Goal: Information Seeking & Learning: Learn about a topic

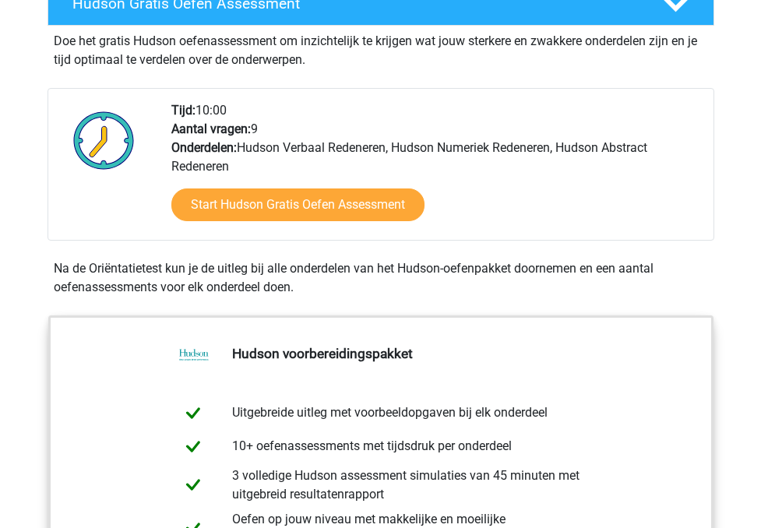
scroll to position [307, 0]
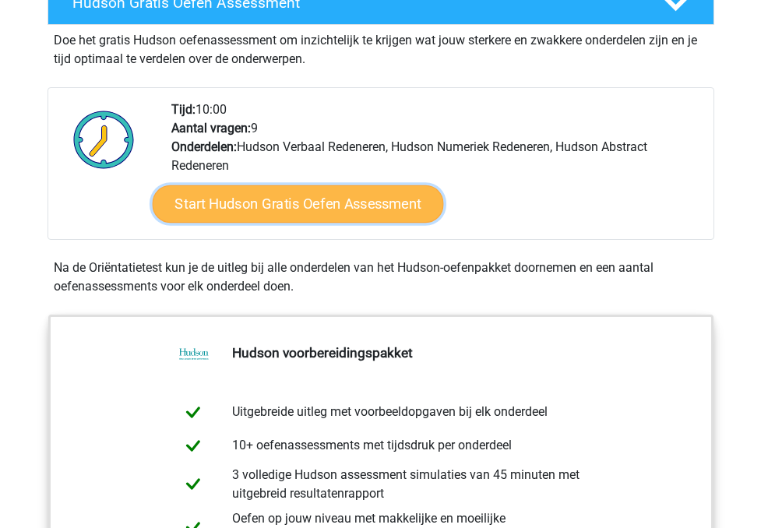
click at [356, 202] on link "Start Hudson Gratis Oefen Assessment" at bounding box center [297, 203] width 291 height 37
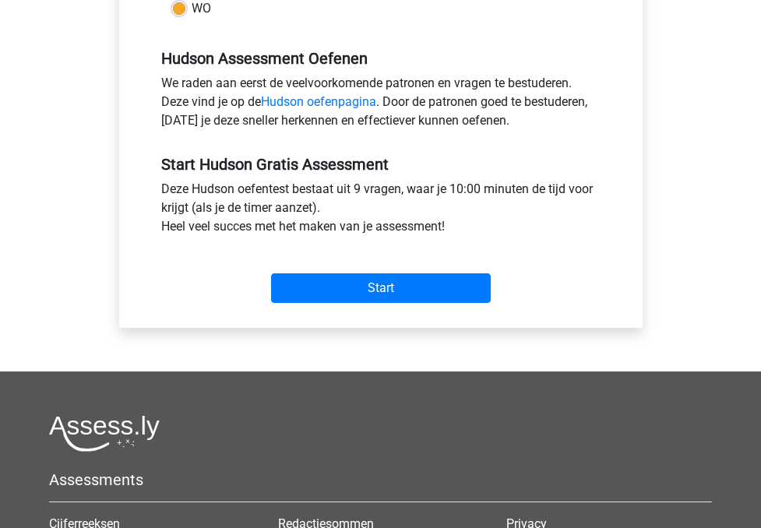
scroll to position [462, 0]
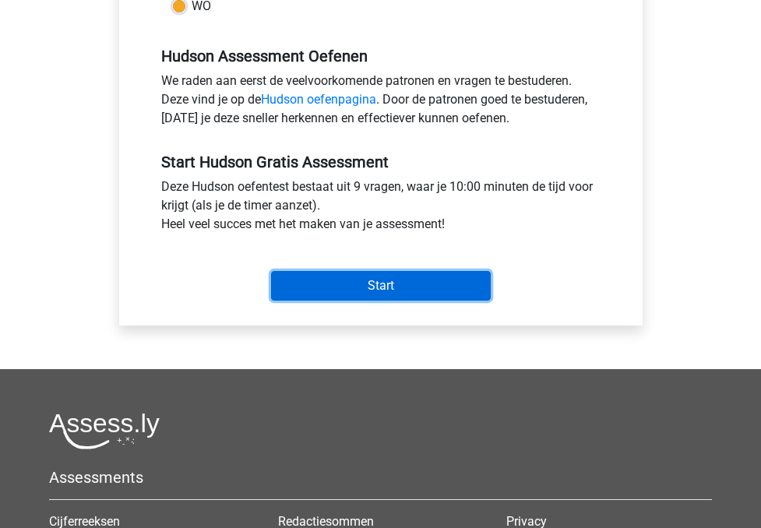
click at [367, 283] on input "Start" at bounding box center [381, 286] width 220 height 30
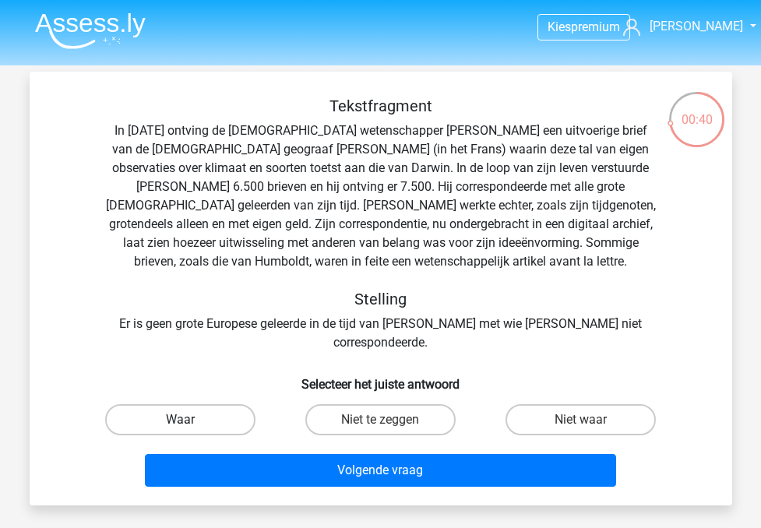
click at [237, 404] on label "Waar" at bounding box center [180, 419] width 150 height 31
click at [190, 420] on input "Waar" at bounding box center [185, 425] width 10 height 10
radio input "true"
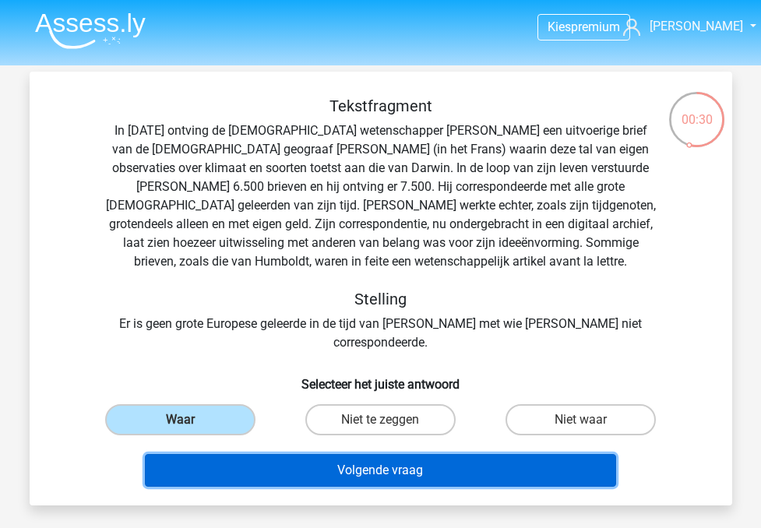
click at [273, 454] on button "Volgende vraag" at bounding box center [380, 470] width 471 height 33
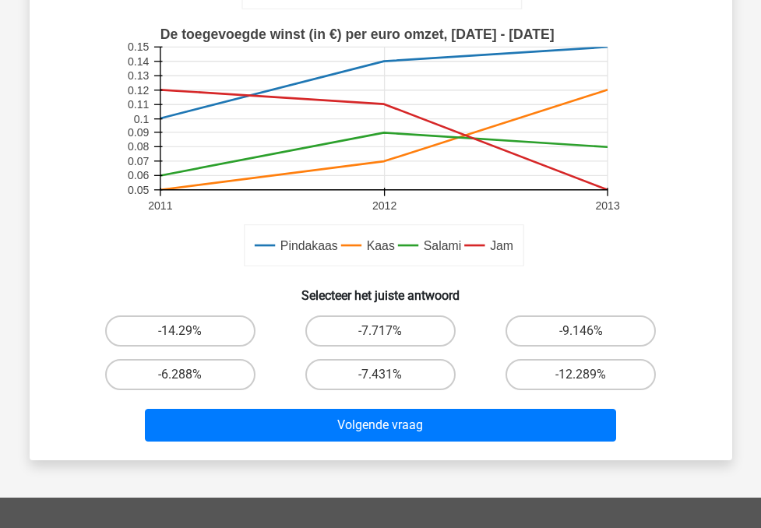
scroll to position [388, 0]
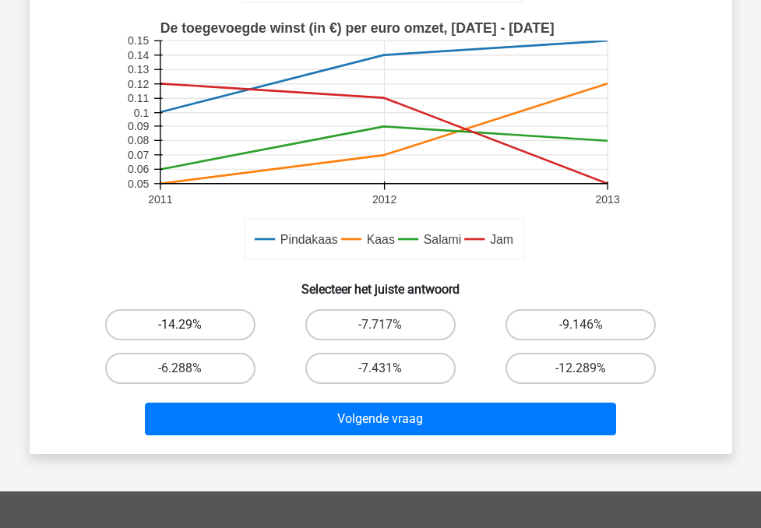
click at [226, 326] on label "-14.29%" at bounding box center [180, 324] width 150 height 31
click at [190, 326] on input "-14.29%" at bounding box center [185, 330] width 10 height 10
radio input "true"
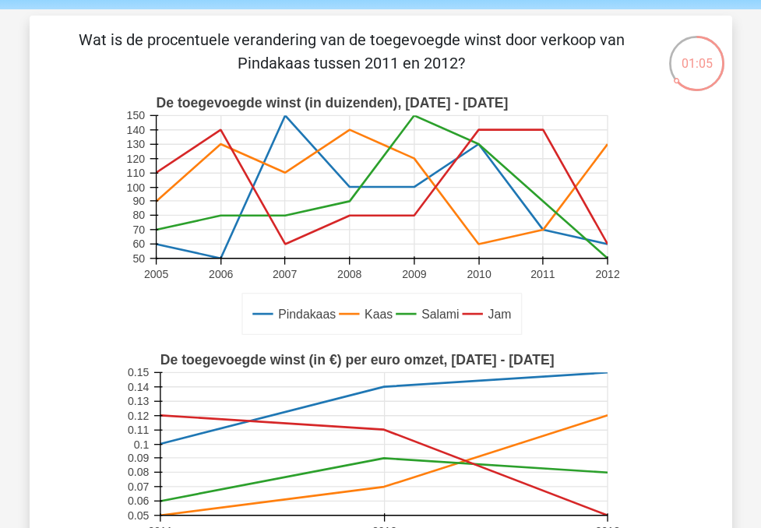
scroll to position [0, 0]
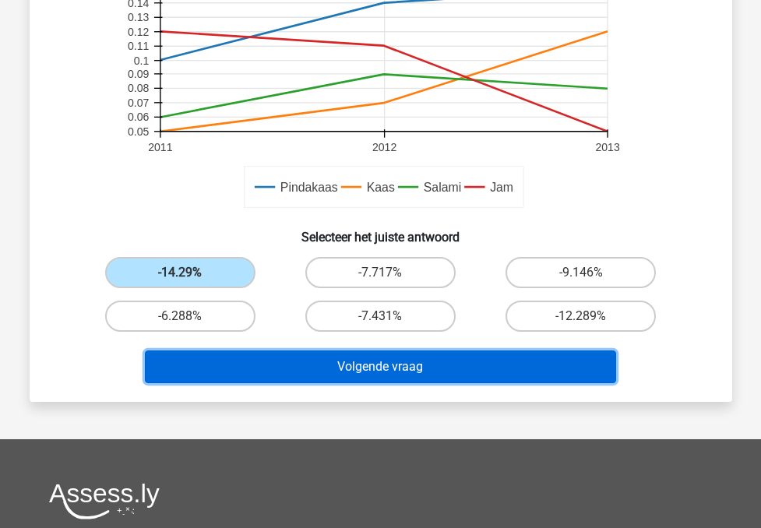
click at [286, 352] on button "Volgende vraag" at bounding box center [380, 366] width 471 height 33
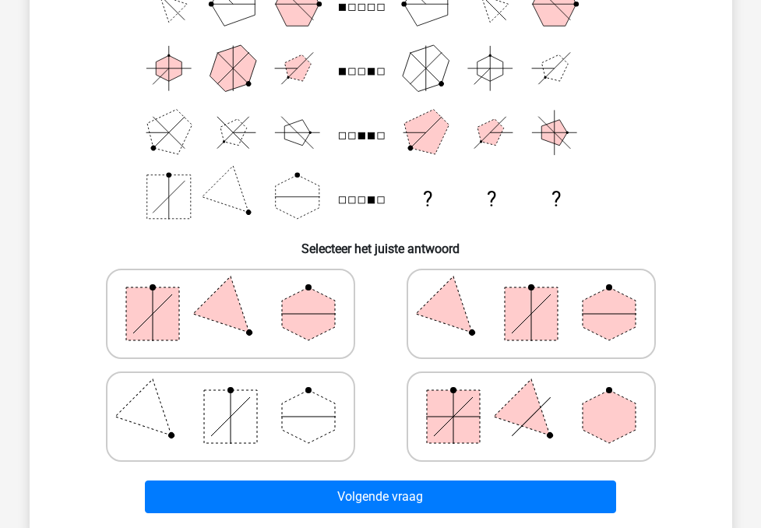
scroll to position [173, 0]
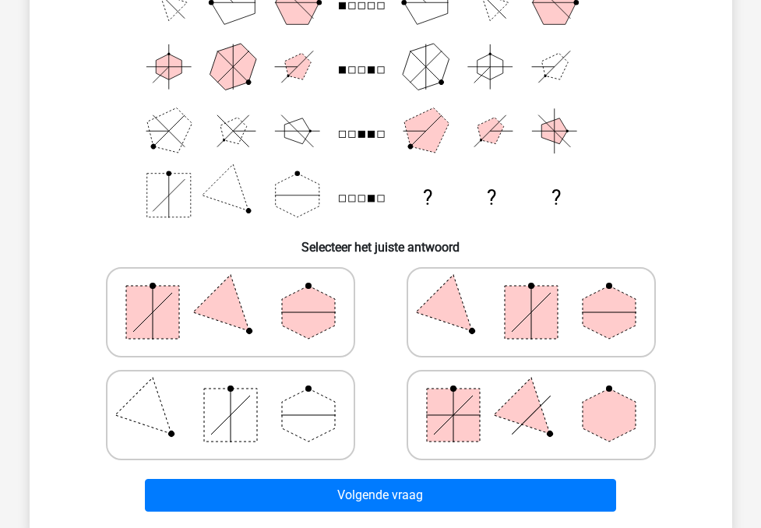
click at [262, 310] on icon at bounding box center [231, 312] width 234 height 78
click at [241, 293] on input "radio" at bounding box center [235, 288] width 10 height 10
radio input "true"
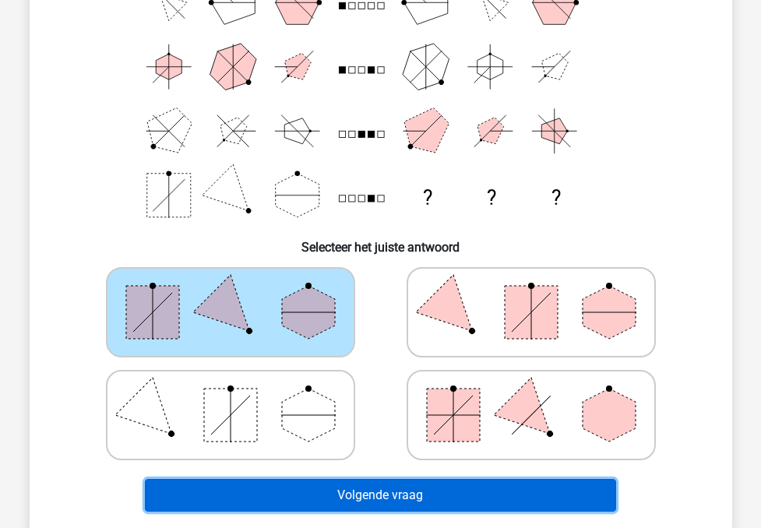
click at [343, 488] on button "Volgende vraag" at bounding box center [380, 495] width 471 height 33
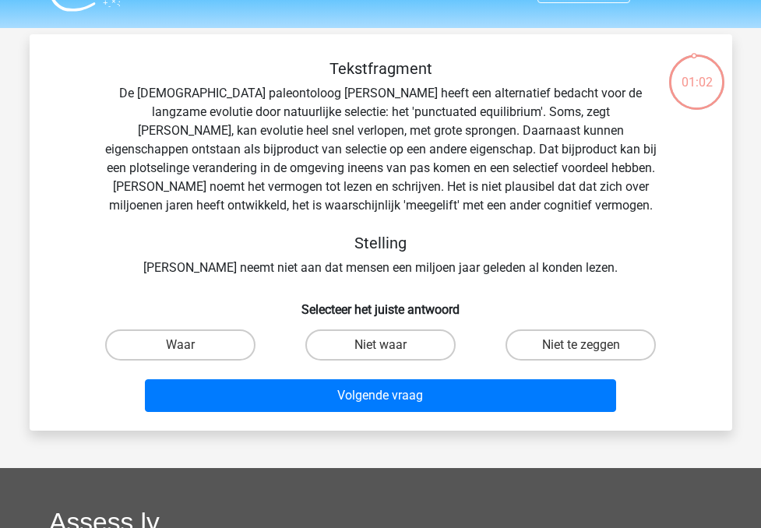
scroll to position [36, 0]
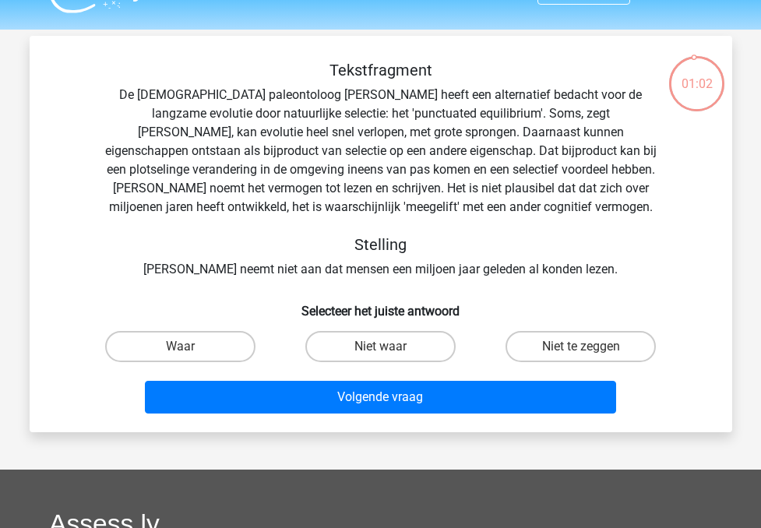
click at [185, 270] on div "Tekstfragment De Amerikaanse paleontoloog Stephen Jay Gould heeft een alternati…" at bounding box center [380, 170] width 652 height 218
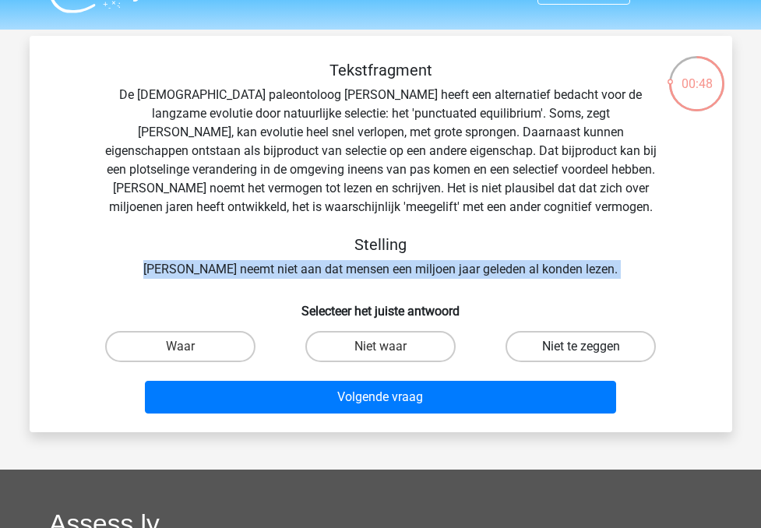
click at [582, 339] on label "Niet te zeggen" at bounding box center [580, 346] width 150 height 31
click at [582, 346] on input "Niet te zeggen" at bounding box center [586, 351] width 10 height 10
radio input "true"
click at [352, 157] on div "Tekstfragment De Amerikaanse paleontoloog Stephen Jay Gould heeft een alternati…" at bounding box center [380, 170] width 652 height 218
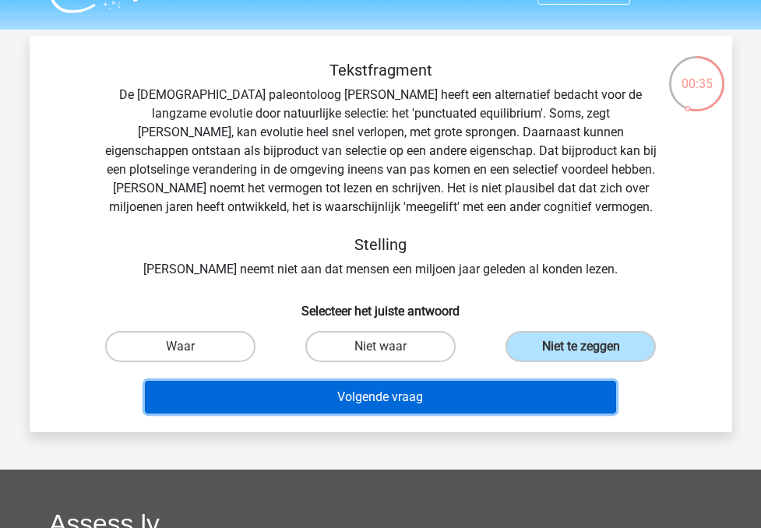
click at [324, 398] on button "Volgende vraag" at bounding box center [380, 397] width 471 height 33
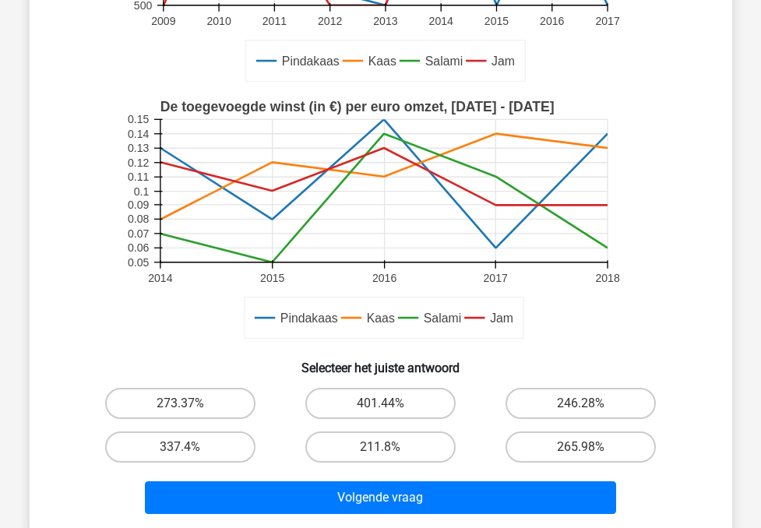
scroll to position [564, 0]
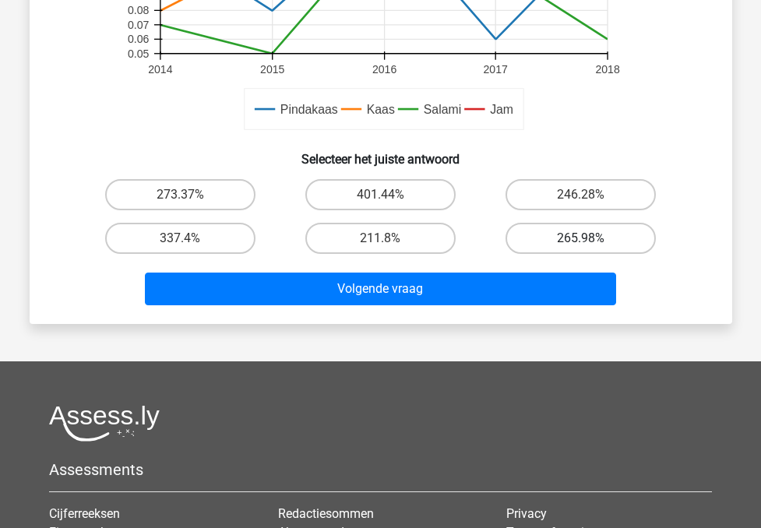
click at [557, 234] on label "265.98%" at bounding box center [580, 238] width 150 height 31
click at [581, 238] on input "265.98%" at bounding box center [586, 243] width 10 height 10
radio input "true"
click at [322, 237] on label "211.8%" at bounding box center [380, 238] width 150 height 31
click at [380, 238] on input "211.8%" at bounding box center [385, 243] width 10 height 10
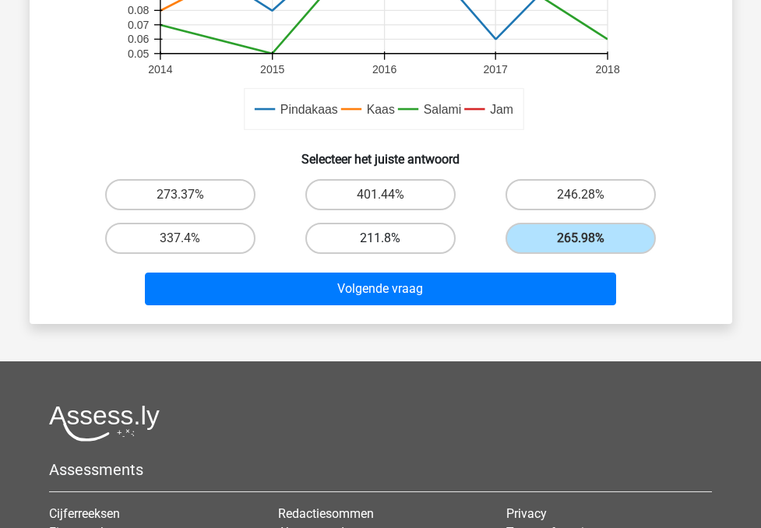
radio input "true"
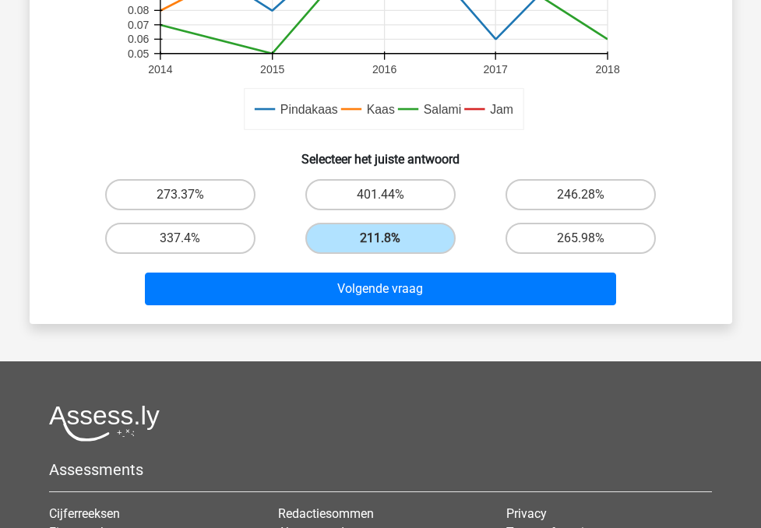
click at [213, 255] on div "337.4%" at bounding box center [180, 238] width 200 height 44
click at [213, 240] on label "337.4%" at bounding box center [180, 238] width 150 height 31
click at [190, 240] on input "337.4%" at bounding box center [185, 243] width 10 height 10
radio input "true"
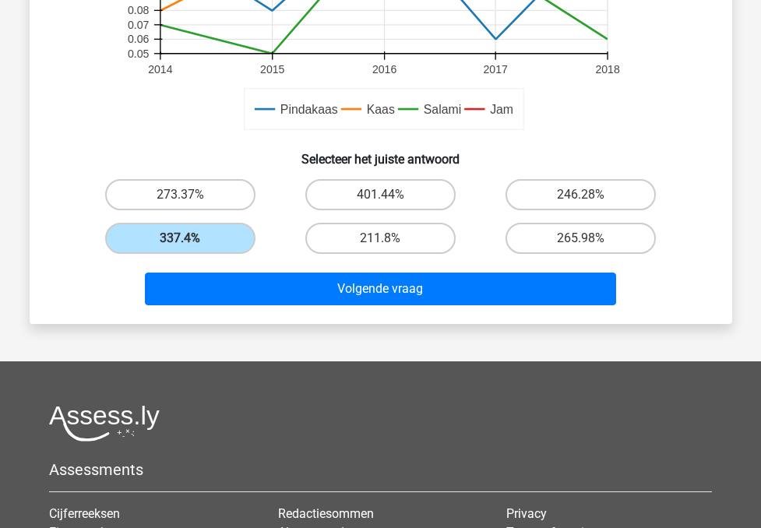
click at [280, 305] on div "Volgende vraag" at bounding box center [380, 291] width 601 height 39
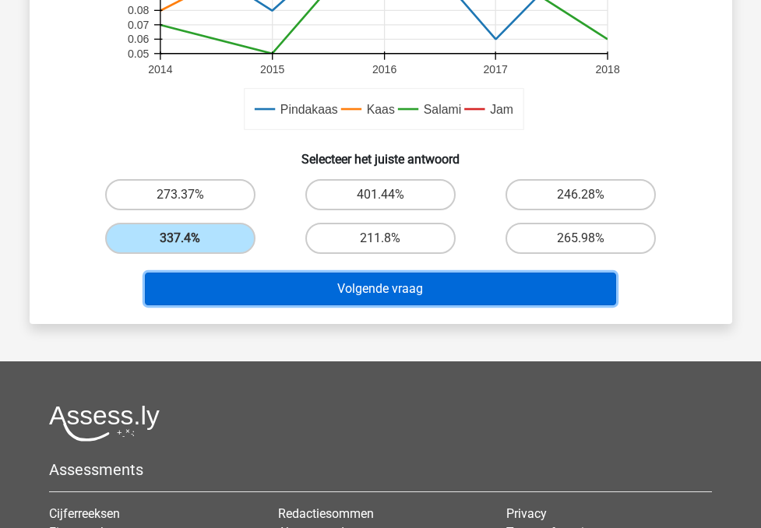
click at [291, 294] on button "Volgende vraag" at bounding box center [380, 288] width 471 height 33
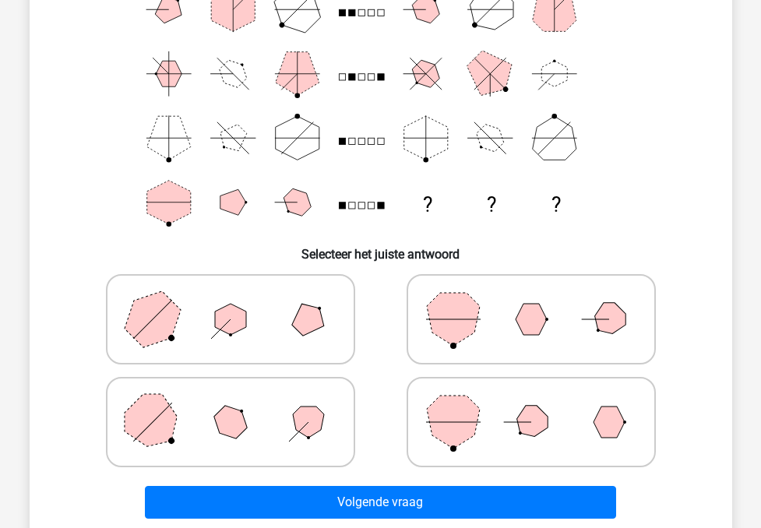
scroll to position [181, 0]
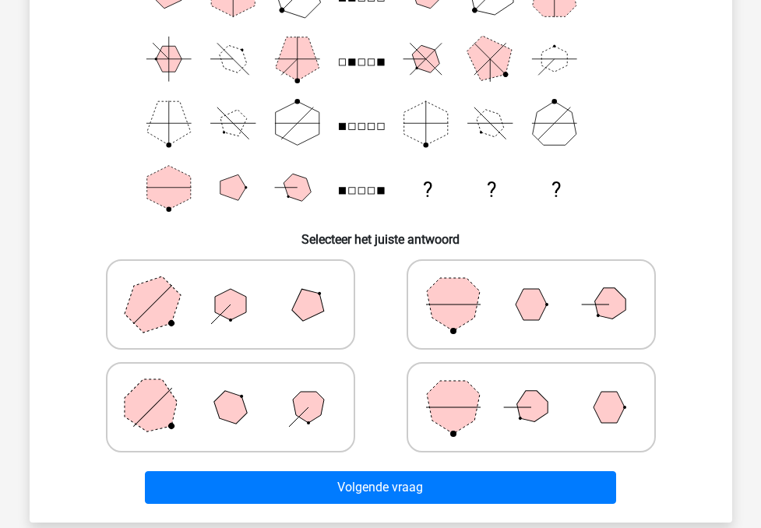
click at [237, 311] on polygon at bounding box center [230, 304] width 31 height 31
click at [237, 285] on input "radio" at bounding box center [235, 280] width 10 height 10
radio input "true"
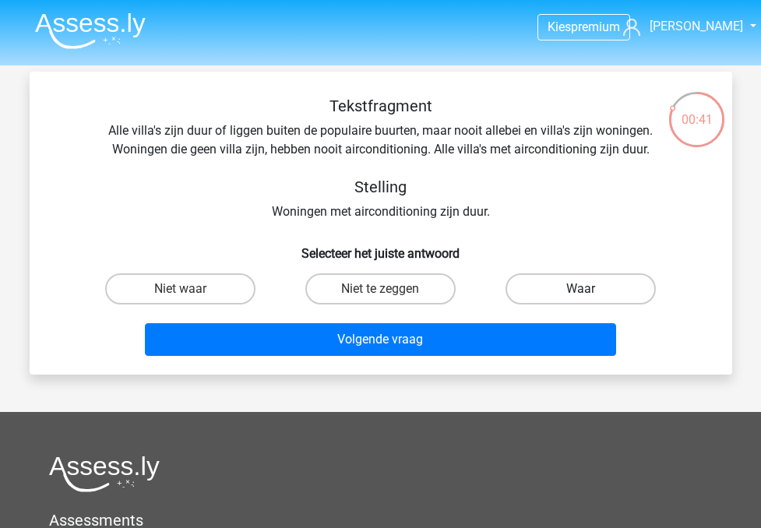
click at [525, 282] on label "Waar" at bounding box center [580, 288] width 150 height 31
click at [581, 289] on input "Waar" at bounding box center [586, 294] width 10 height 10
radio input "true"
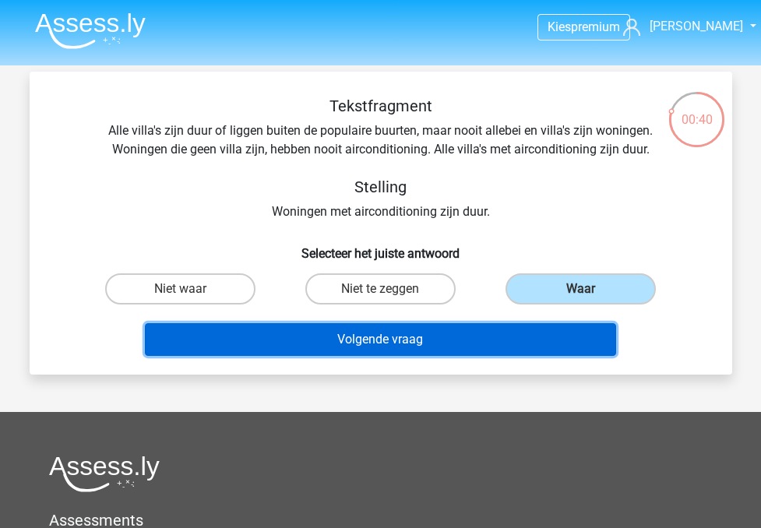
click at [443, 339] on button "Volgende vraag" at bounding box center [380, 339] width 471 height 33
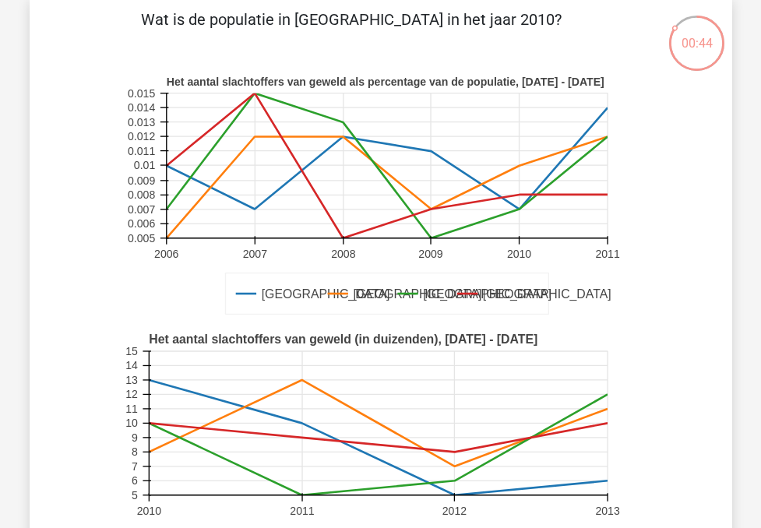
scroll to position [74, 0]
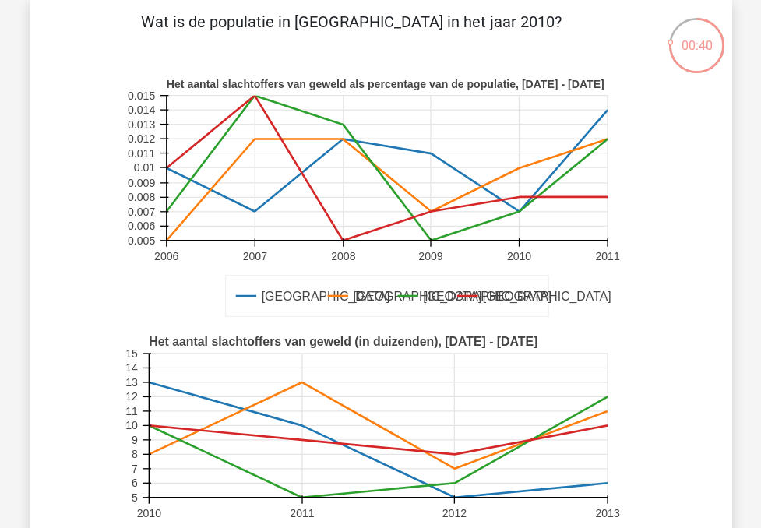
click at [518, 170] on icon at bounding box center [518, 168] width 0 height 145
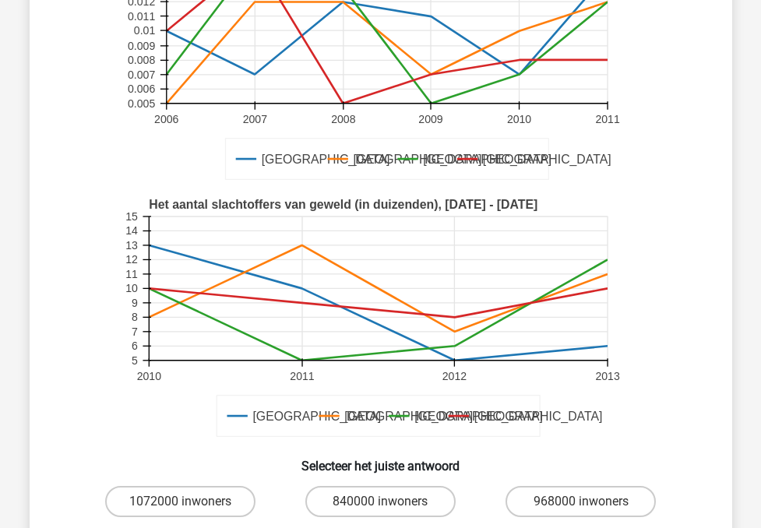
scroll to position [217, 0]
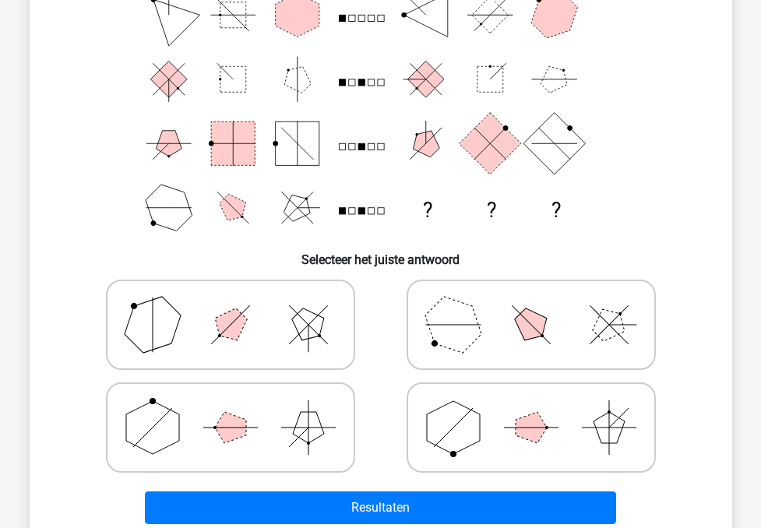
scroll to position [161, 0]
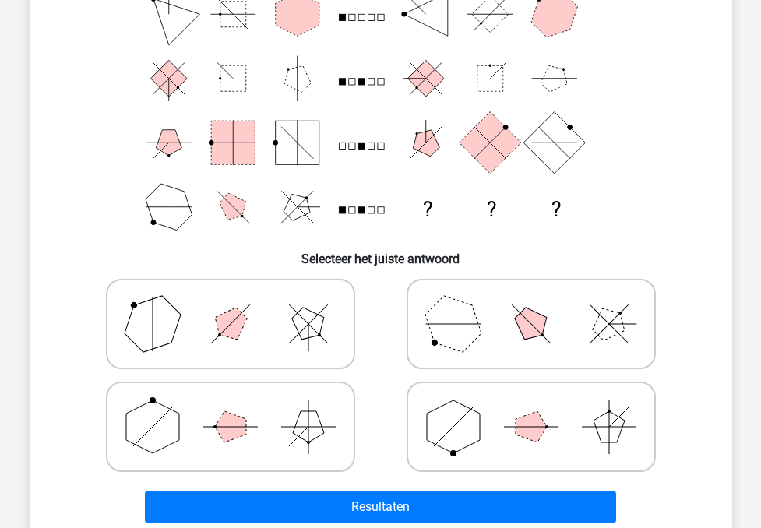
click at [253, 427] on icon at bounding box center [231, 427] width 234 height 78
click at [241, 407] on input "radio" at bounding box center [235, 402] width 10 height 10
radio input "true"
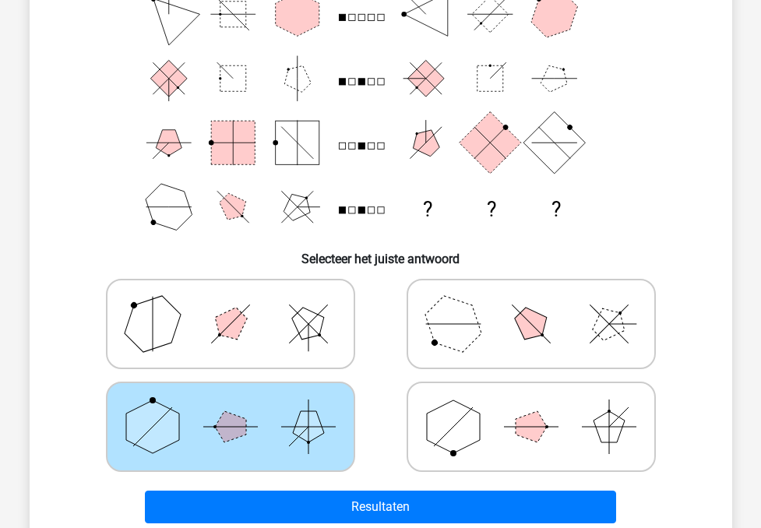
scroll to position [195, 0]
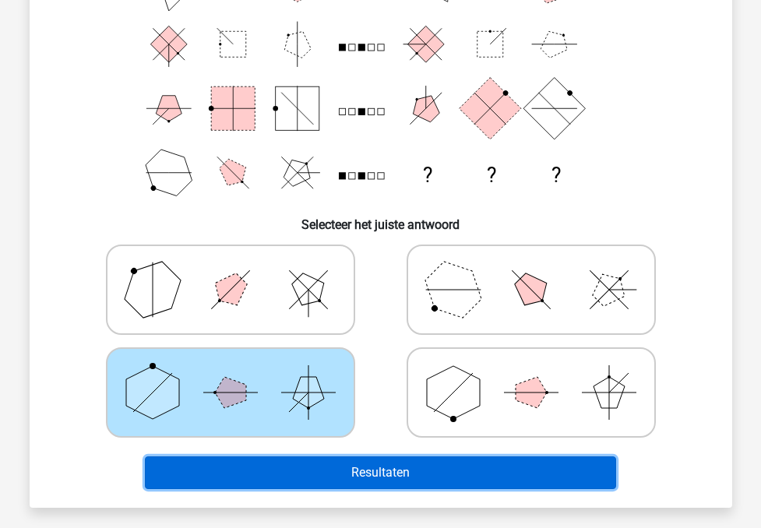
click at [273, 465] on button "Resultaten" at bounding box center [380, 472] width 471 height 33
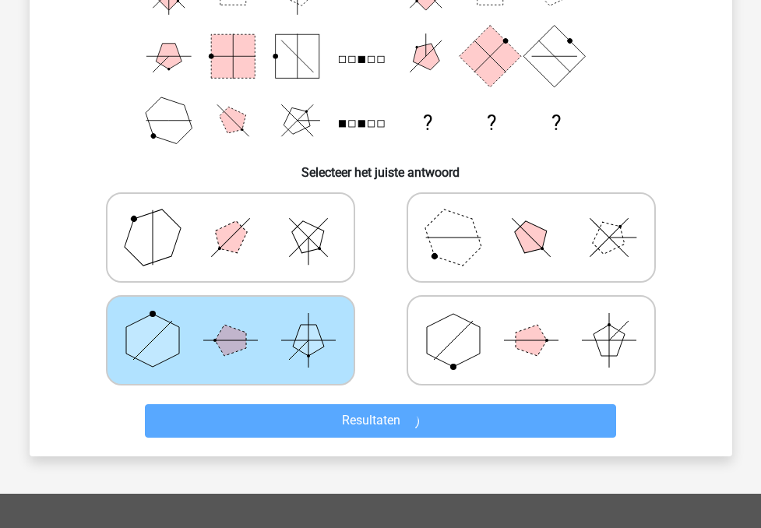
scroll to position [246, 0]
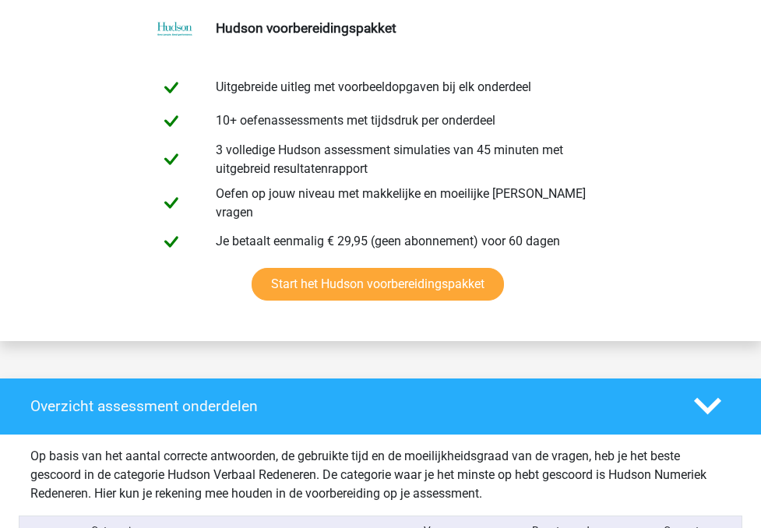
scroll to position [832, 0]
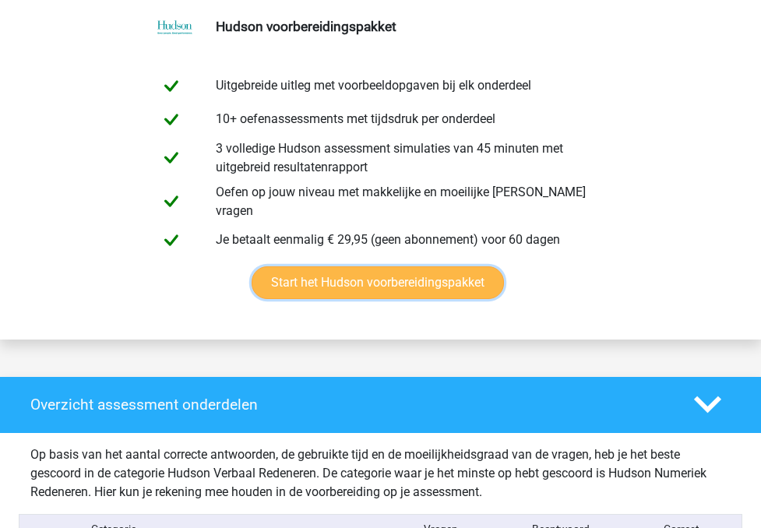
click at [358, 269] on link "Start het Hudson voorbereidingspakket" at bounding box center [377, 282] width 252 height 33
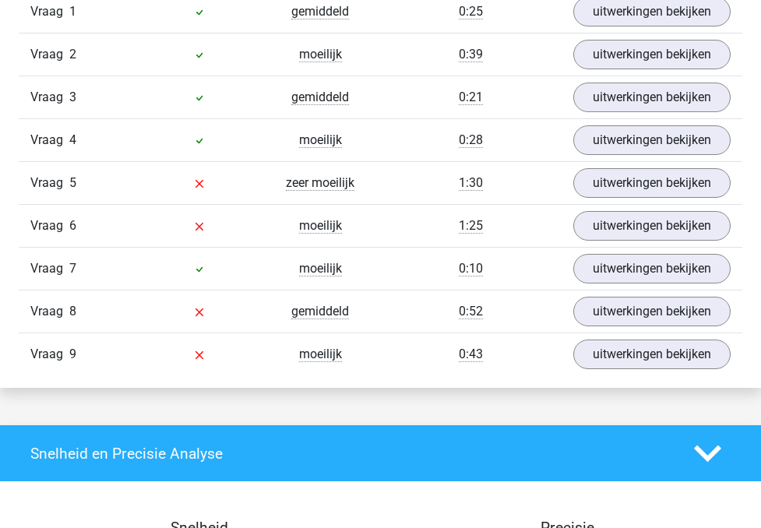
scroll to position [1719, 0]
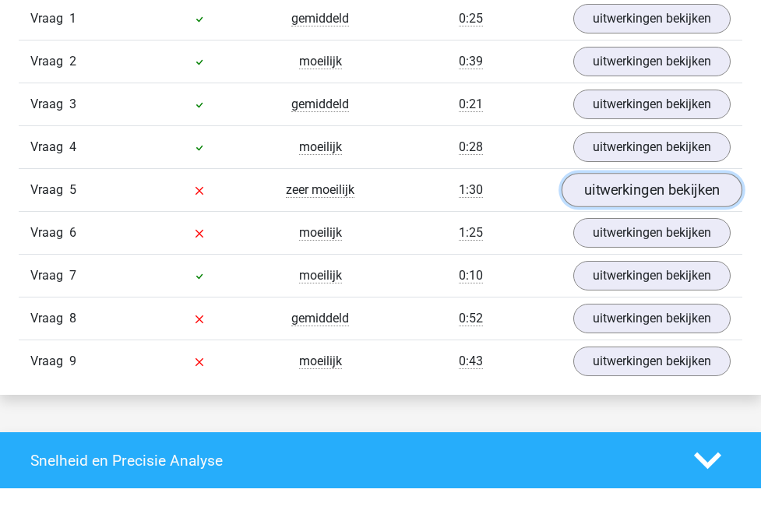
click at [620, 208] on link "uitwerkingen bekijken" at bounding box center [651, 191] width 181 height 34
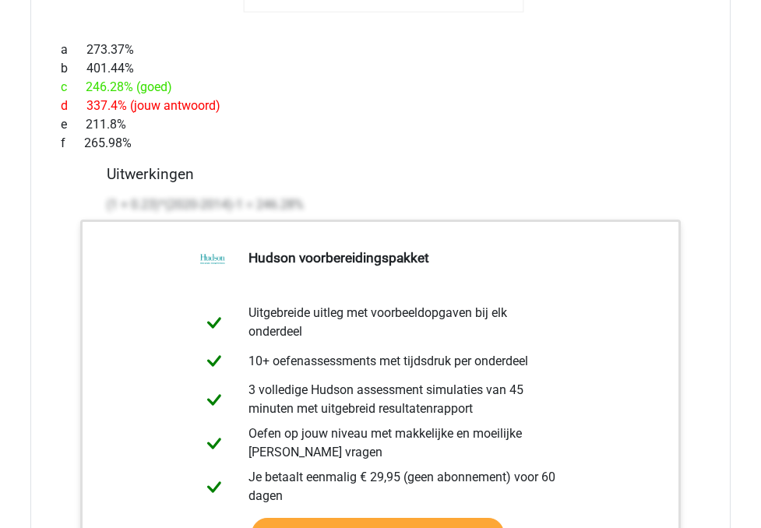
scroll to position [2518, 0]
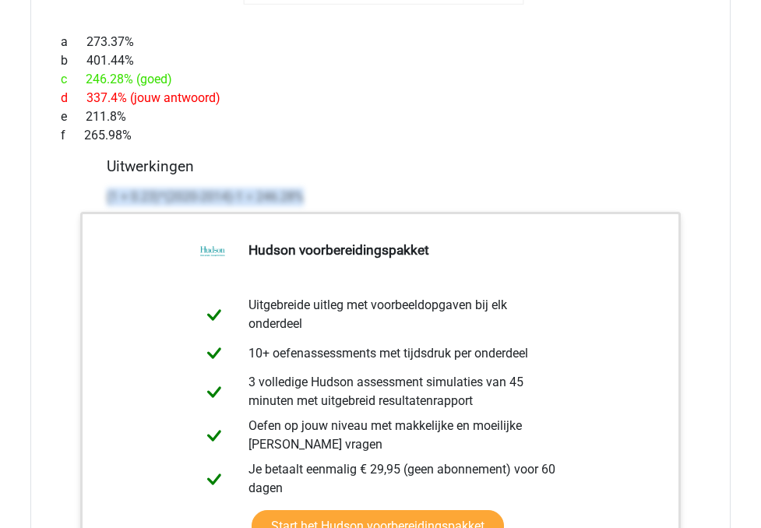
drag, startPoint x: 100, startPoint y: 279, endPoint x: 64, endPoint y: 514, distance: 237.0
click at [64, 514] on div "Als de toegevoegde winst (in €) per euro omzet door verkoop van Jam gemiddeld t…" at bounding box center [380, 75] width 700 height 1289
copy p "(1 + 0.23)^(2020-2014)-1 = 246.28%"
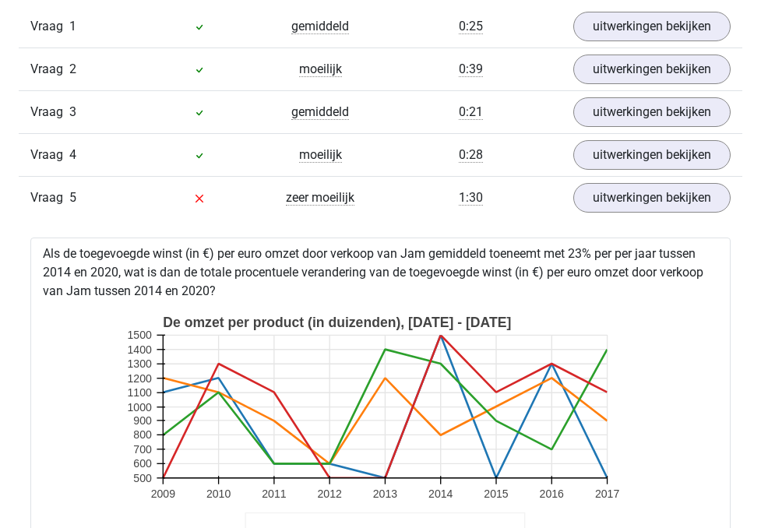
scroll to position [1709, 0]
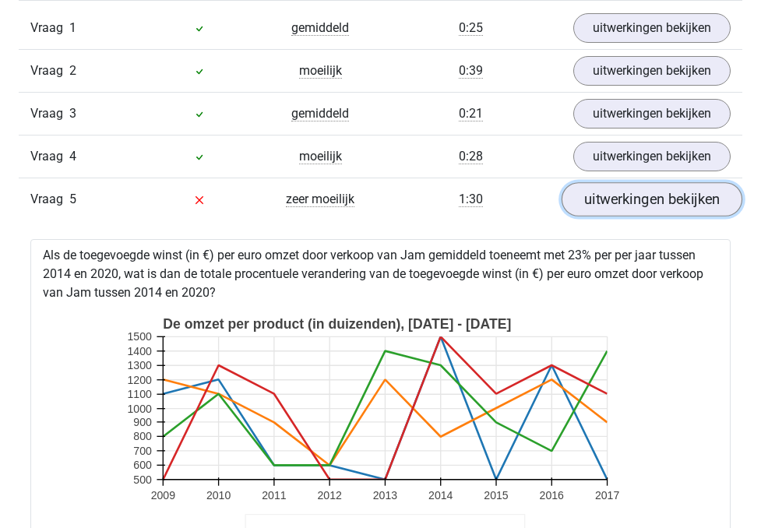
click at [630, 217] on link "uitwerkingen bekijken" at bounding box center [651, 200] width 181 height 34
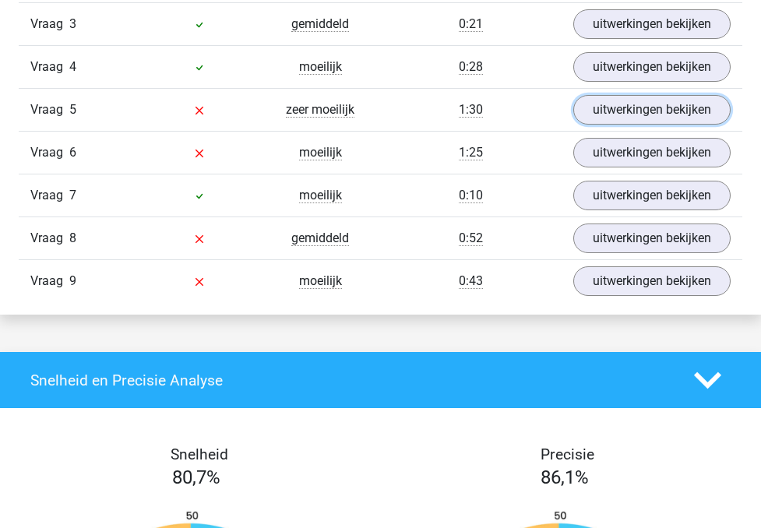
scroll to position [1800, 0]
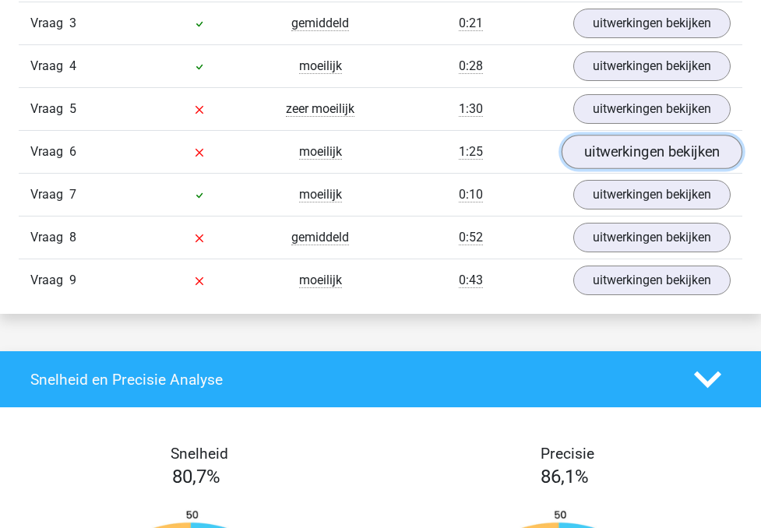
click at [626, 170] on link "uitwerkingen bekijken" at bounding box center [651, 152] width 181 height 34
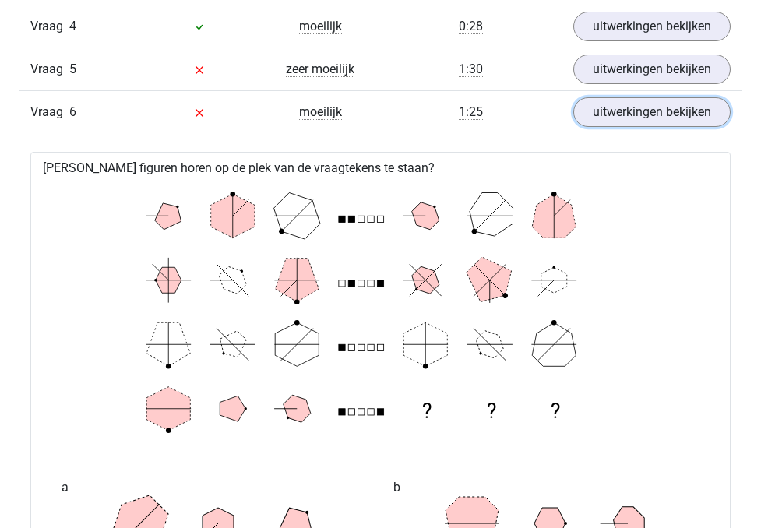
scroll to position [1847, 0]
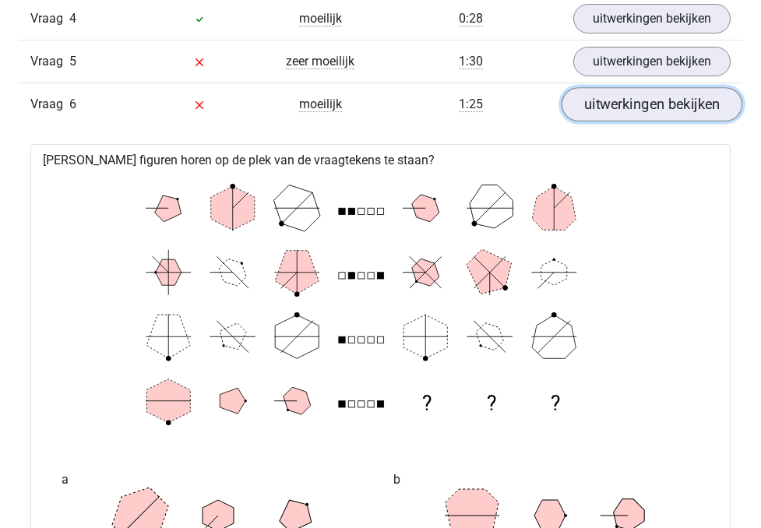
click at [620, 122] on link "uitwerkingen bekijken" at bounding box center [651, 105] width 181 height 34
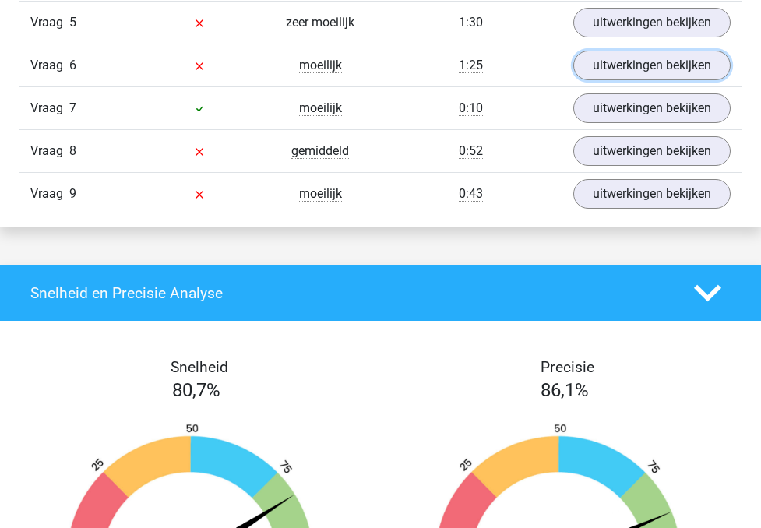
scroll to position [1887, 0]
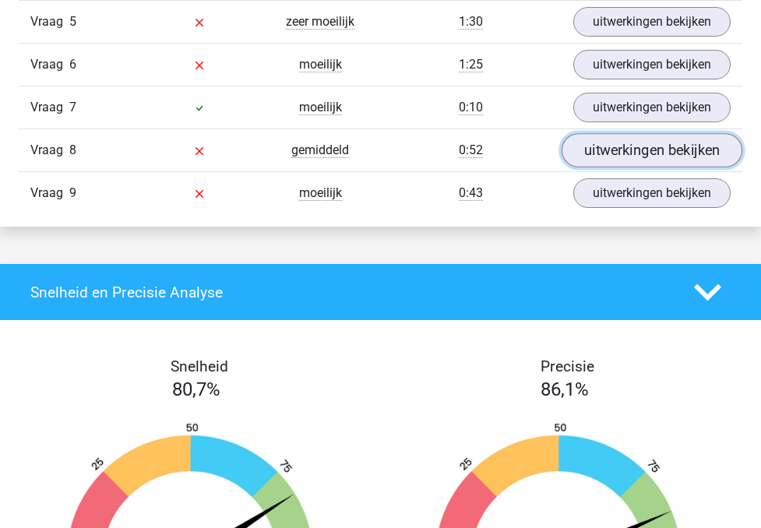
click at [614, 168] on link "uitwerkingen bekijken" at bounding box center [651, 151] width 181 height 34
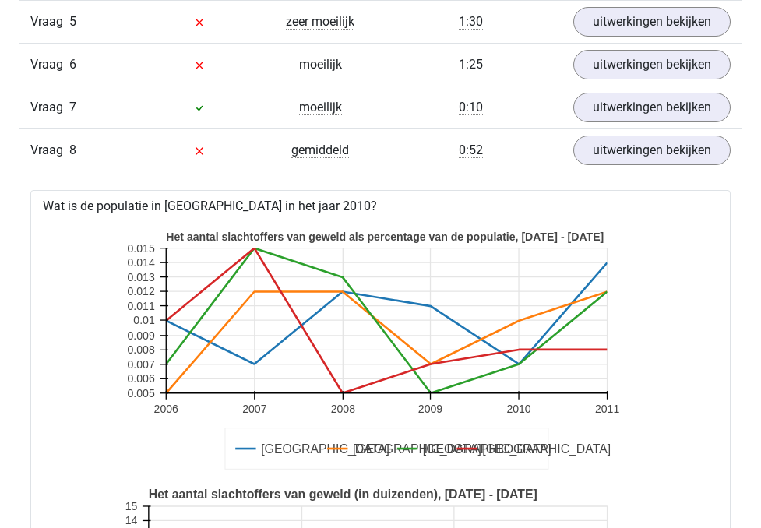
click at [412, 171] on div "Vraag 8 gemiddeld 0:52 uitwerkingen bekijken" at bounding box center [380, 149] width 723 height 43
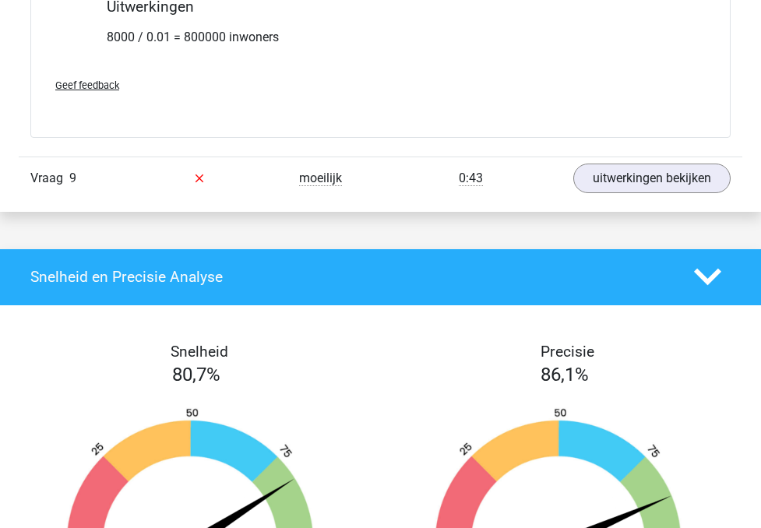
scroll to position [2767, 0]
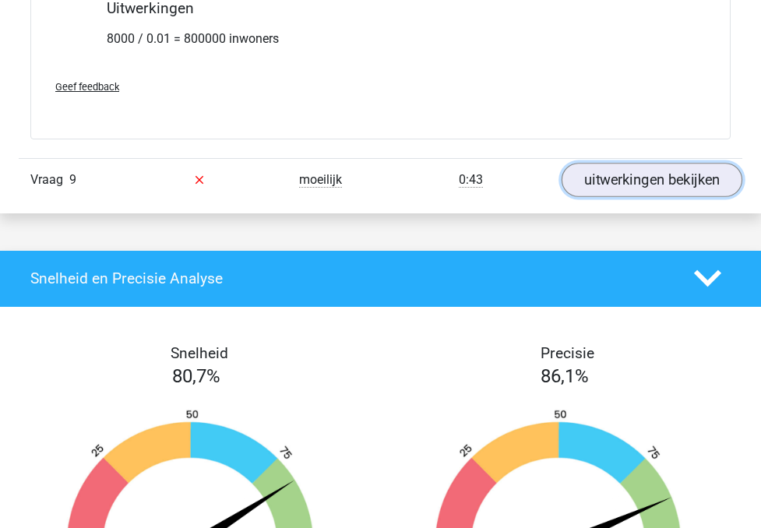
click at [687, 197] on link "uitwerkingen bekijken" at bounding box center [651, 180] width 181 height 34
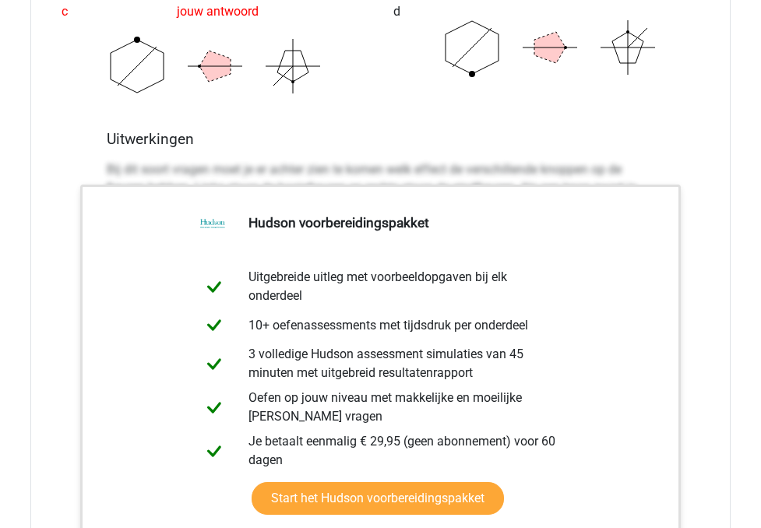
scroll to position [3635, 0]
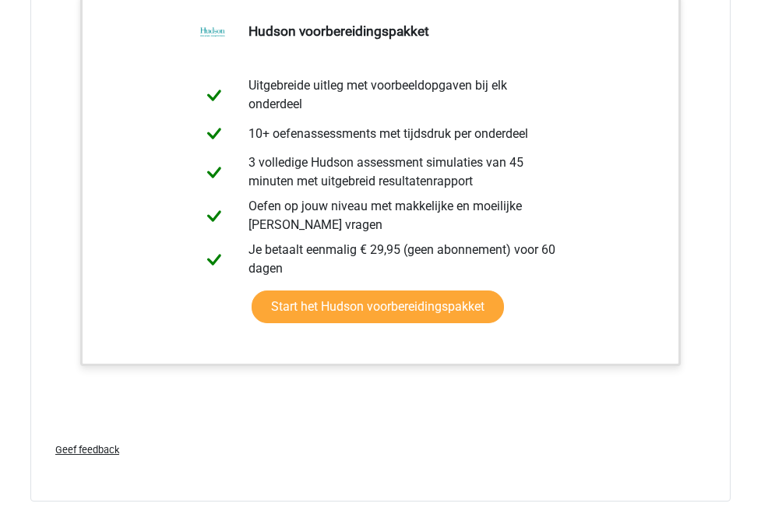
drag, startPoint x: 100, startPoint y: 136, endPoint x: 69, endPoint y: 381, distance: 246.4
copy div "Bij dit soort vragen moet je er achter zien te komen welk effect de verschillen…"
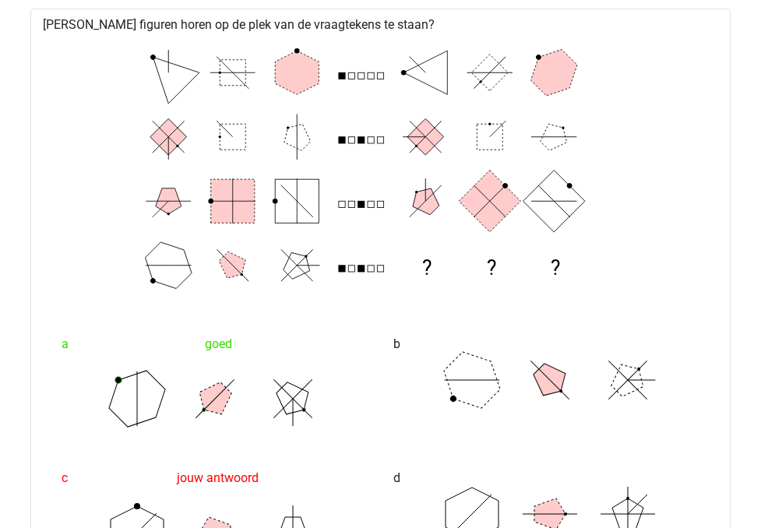
scroll to position [2975, 0]
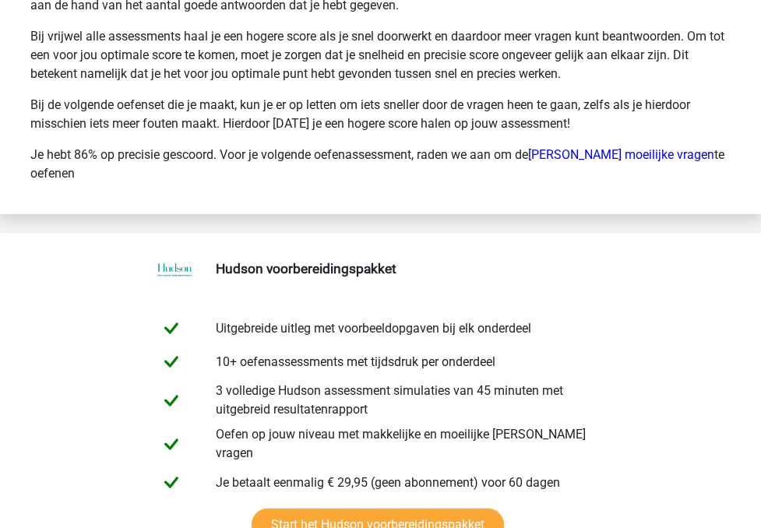
scroll to position [3670, 0]
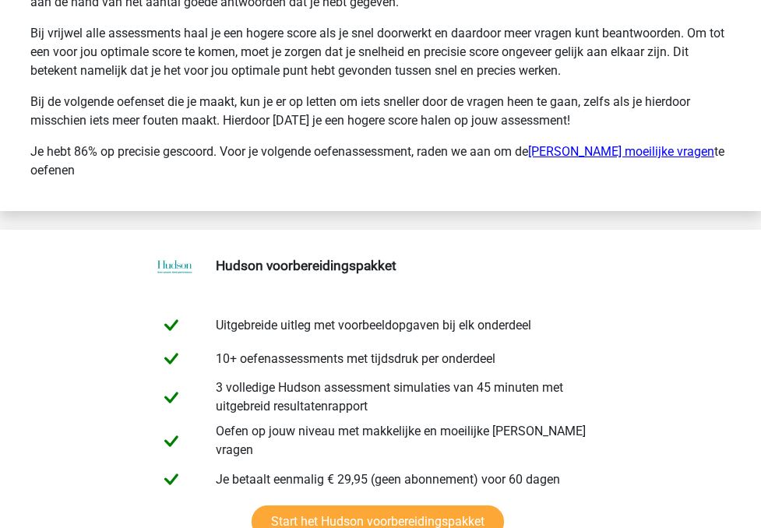
click at [614, 159] on link "Hudson moeilijke vragen" at bounding box center [621, 151] width 186 height 15
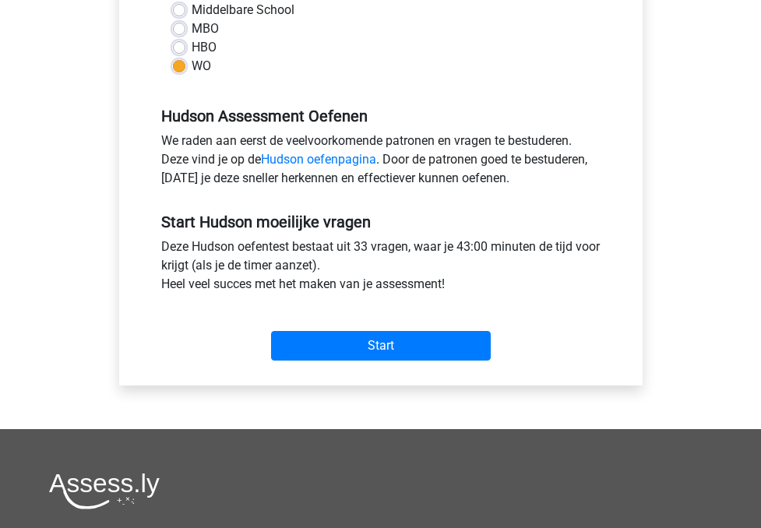
scroll to position [400, 0]
